Goal: Use online tool/utility: Use online tool/utility

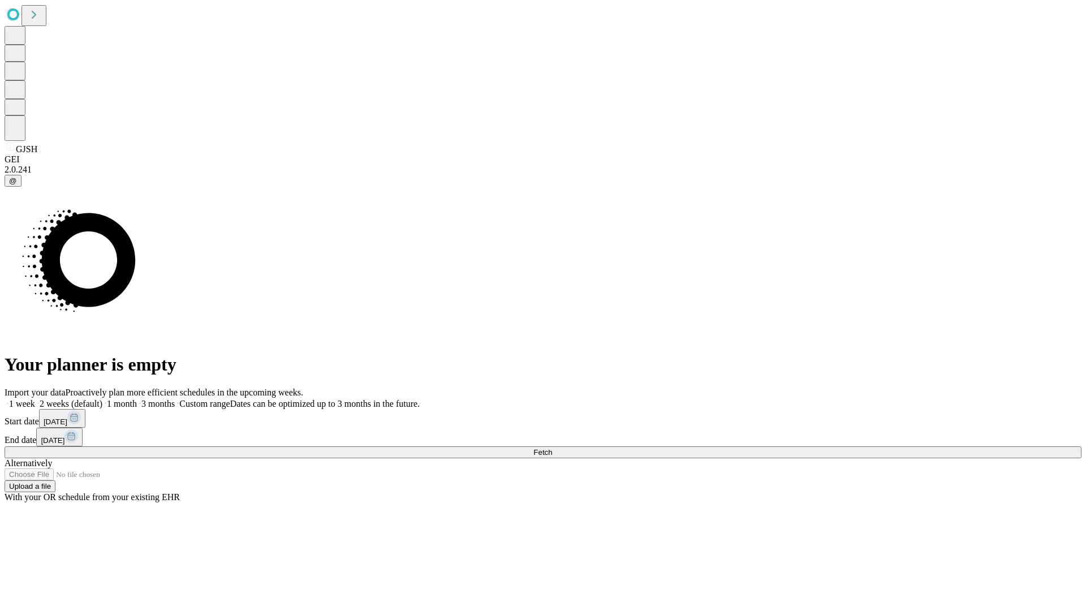
click at [552, 448] on span "Fetch" at bounding box center [542, 452] width 19 height 8
